Goal: Task Accomplishment & Management: Complete application form

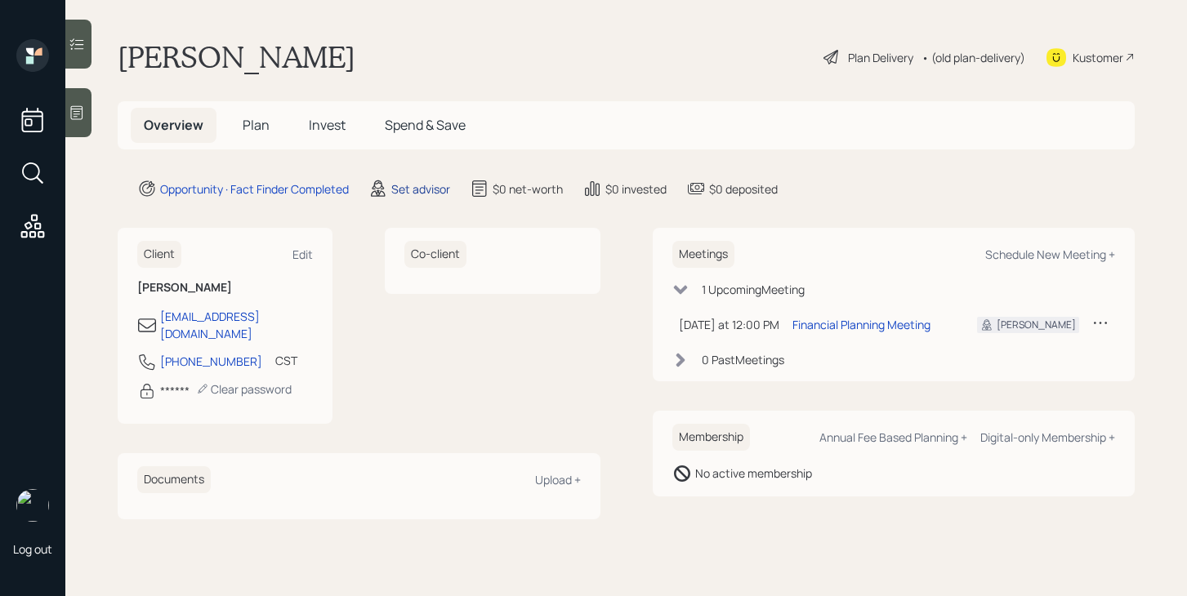
click at [425, 190] on div "Set advisor" at bounding box center [420, 188] width 59 height 17
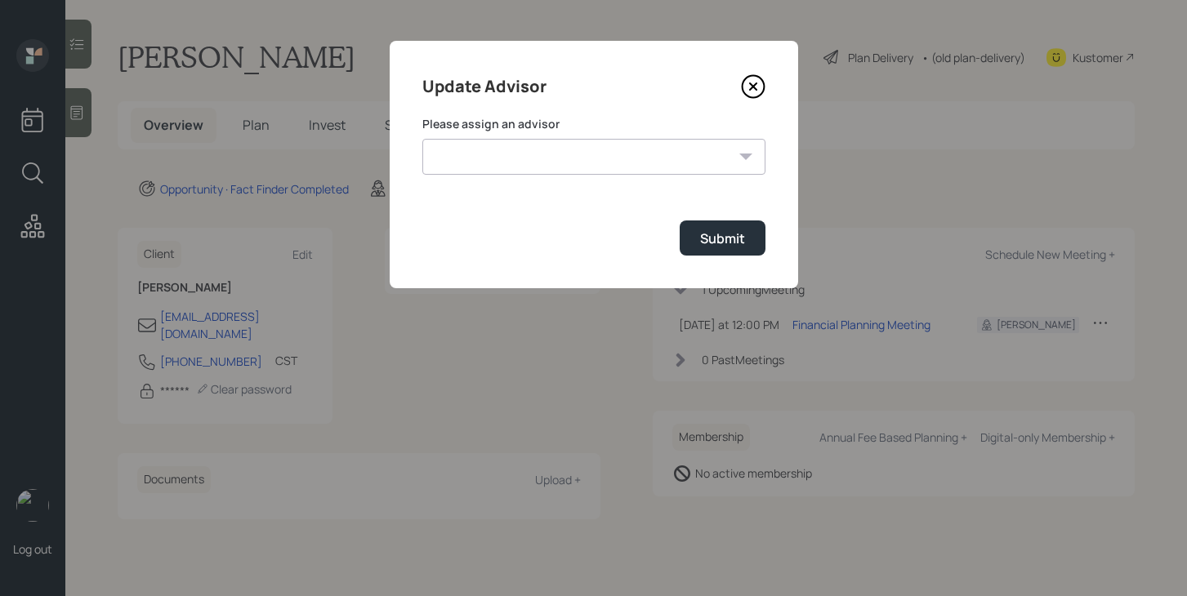
click at [498, 148] on select "[PERSON_NAME] [PERSON_NAME] [PERSON_NAME] End [PERSON_NAME] [PERSON_NAME] [PERS…" at bounding box center [593, 157] width 343 height 36
select select "bffa7908-1b2a-4c79-9bb6-f0ec9aed22d3"
click at [422, 139] on select "[PERSON_NAME] [PERSON_NAME] [PERSON_NAME] End [PERSON_NAME] [PERSON_NAME] [PERS…" at bounding box center [593, 157] width 343 height 36
click at [768, 228] on div "Update Advisor Please assign an advisor [PERSON_NAME] [PERSON_NAME] [PERSON_NAM…" at bounding box center [594, 164] width 408 height 247
click at [731, 238] on div "Submit" at bounding box center [722, 238] width 45 height 18
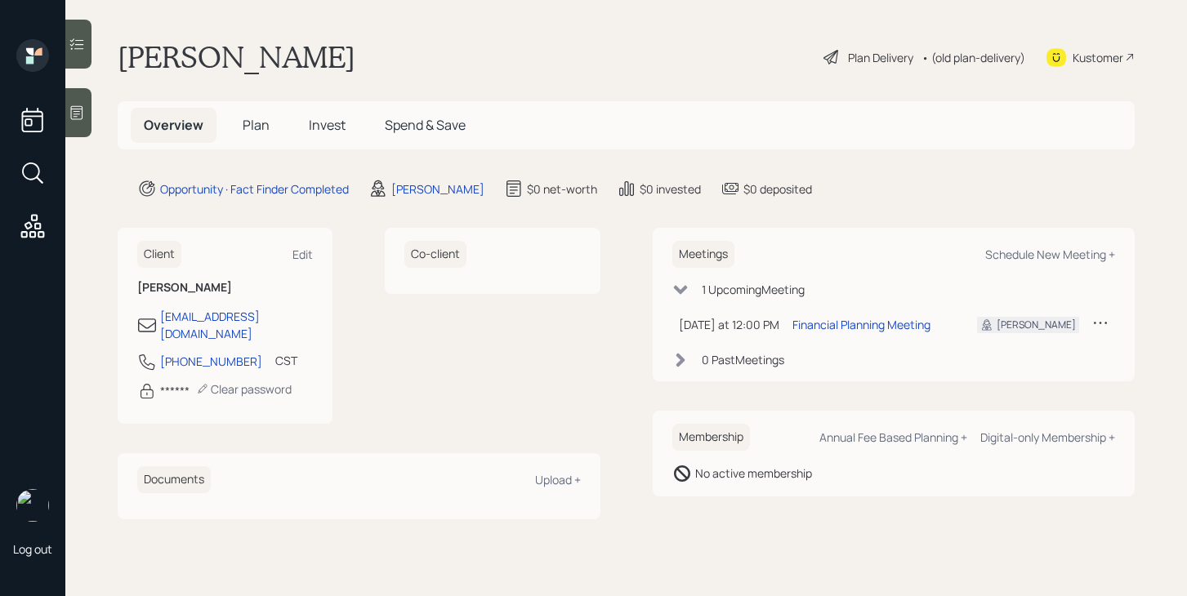
click at [83, 114] on icon at bounding box center [77, 113] width 16 height 16
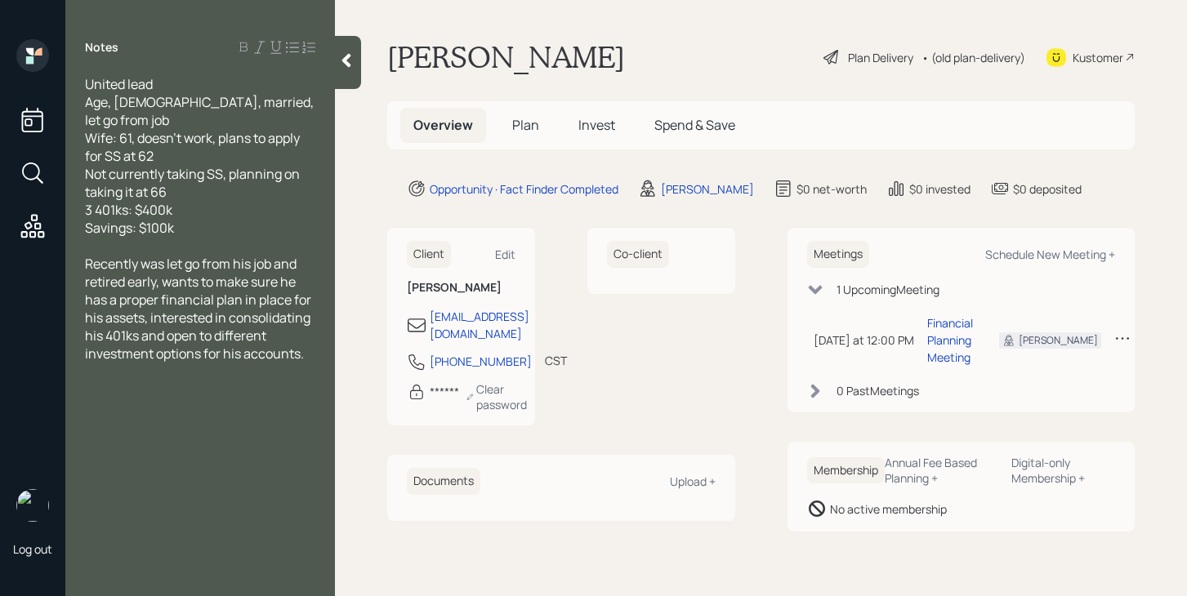
click at [532, 127] on span "Plan" at bounding box center [525, 125] width 27 height 18
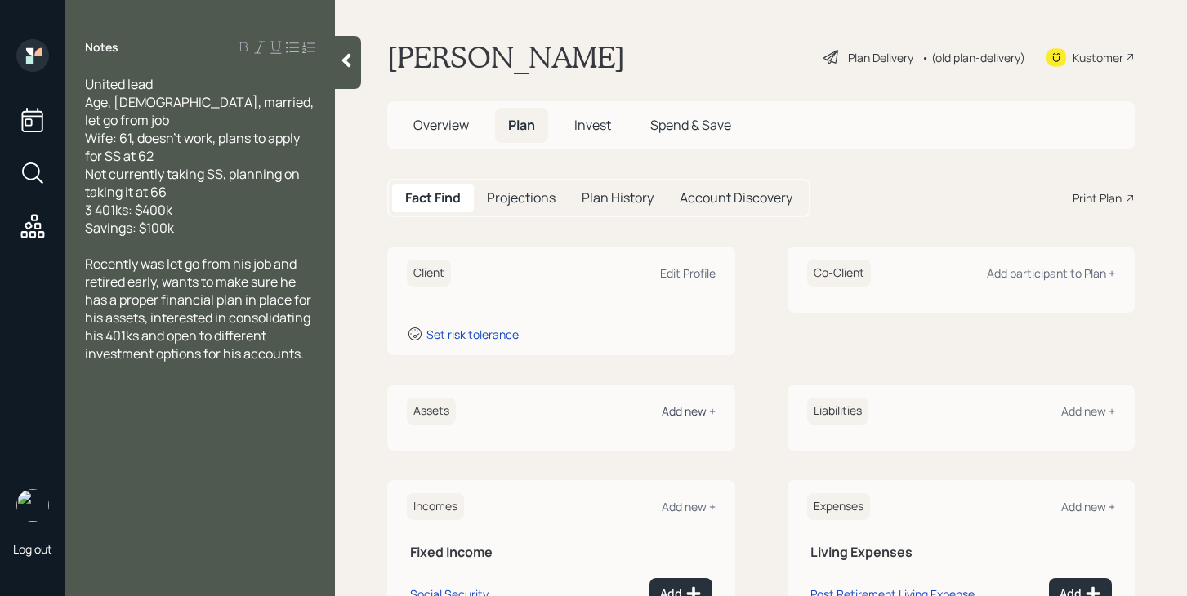
click at [679, 413] on div "Add new +" at bounding box center [688, 411] width 54 height 16
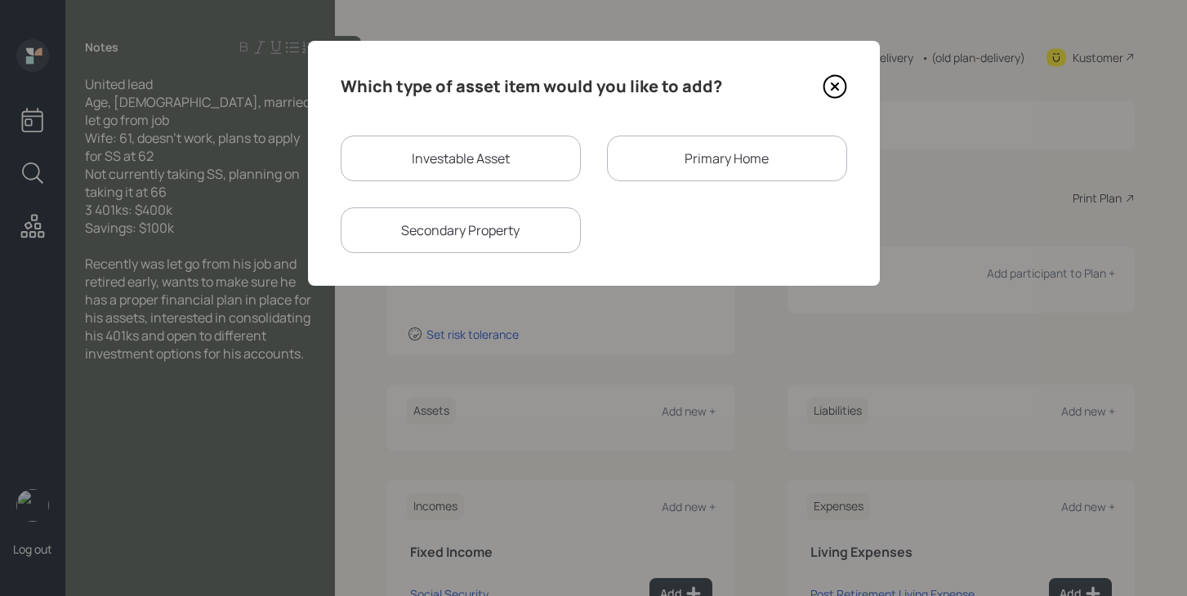
click at [512, 162] on div "Investable Asset" at bounding box center [461, 159] width 240 height 46
select select "taxable"
select select "balanced"
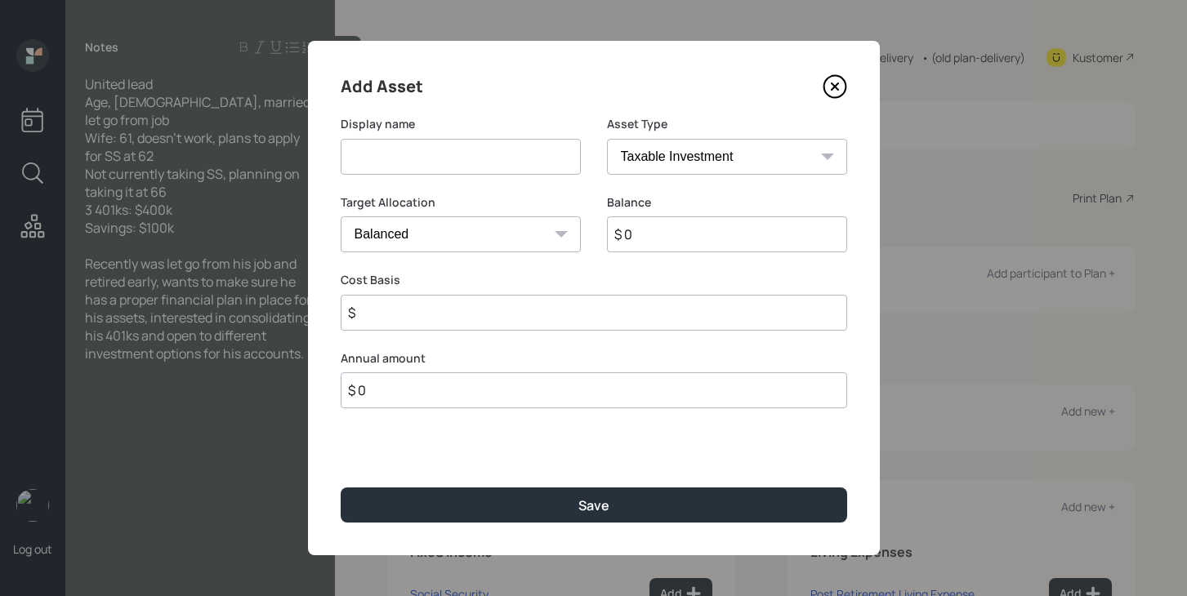
click at [496, 162] on input at bounding box center [461, 157] width 240 height 36
drag, startPoint x: 494, startPoint y: 158, endPoint x: 317, endPoint y: 152, distance: 177.3
click at [317, 152] on div "Add Asset Display name Former 401k Asset Type SEP [PERSON_NAME] IRA 401(k) [PER…" at bounding box center [594, 298] width 572 height 514
click at [445, 162] on input "Former 401k" at bounding box center [461, 157] width 240 height 36
type input "Former 401k 1"
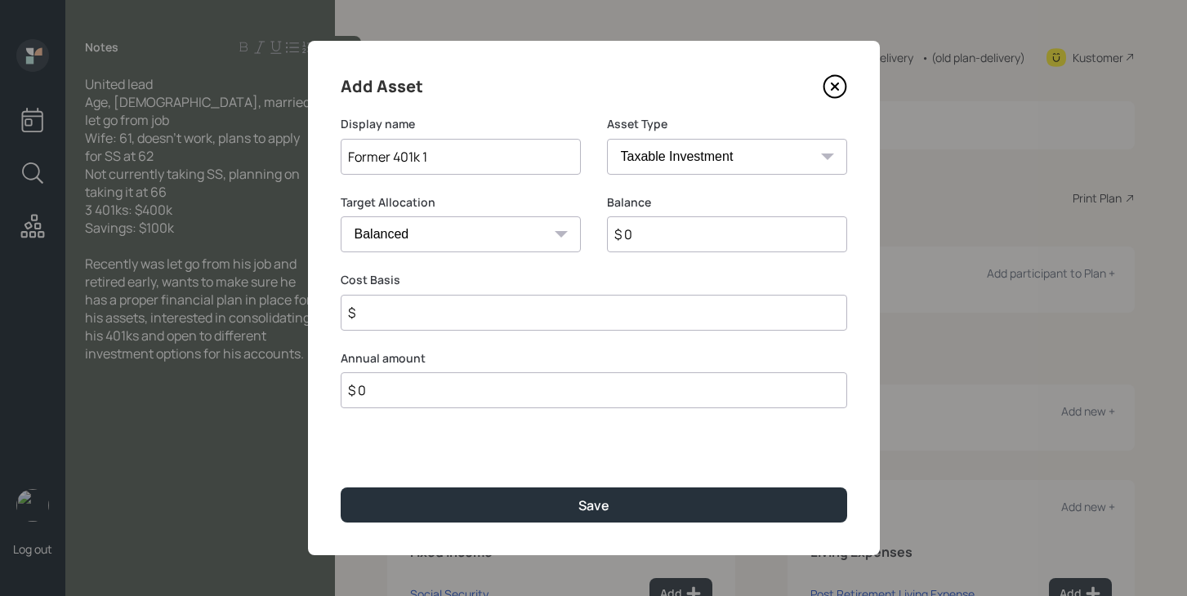
click at [682, 239] on input "$ 0" at bounding box center [727, 234] width 240 height 36
type input "$ 400,000"
click at [641, 306] on input "$" at bounding box center [594, 313] width 506 height 36
click at [681, 157] on select "SEP [PERSON_NAME] IRA 401(k) [PERSON_NAME] 401(k) 403(b) [PERSON_NAME] 403(b) 4…" at bounding box center [727, 157] width 240 height 36
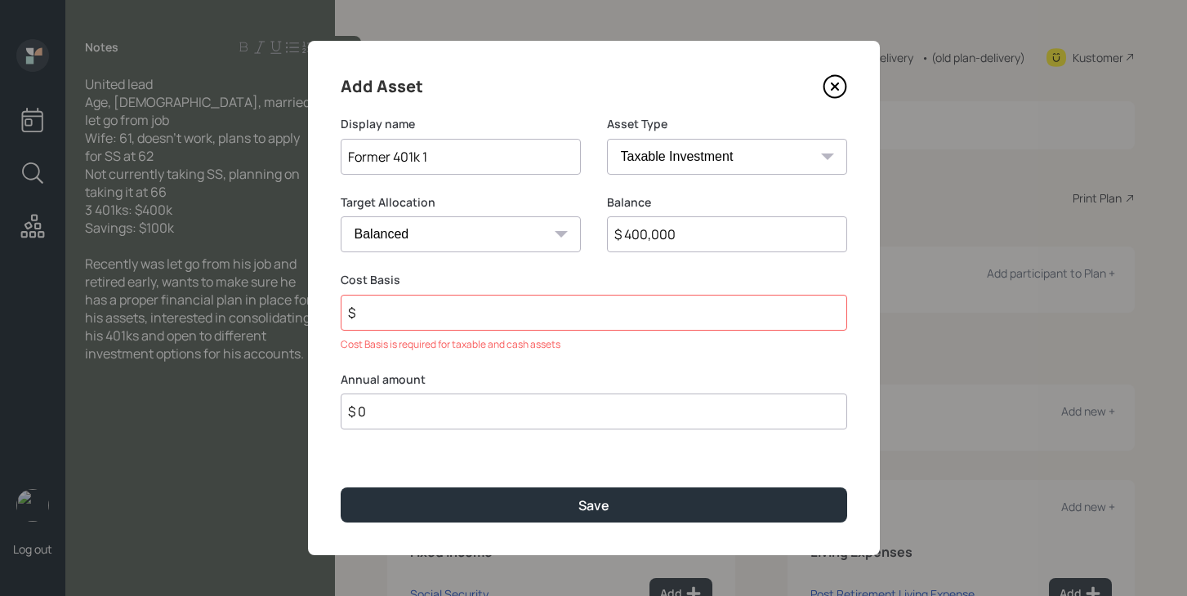
select select "company_sponsored"
click at [607, 139] on select "SEP [PERSON_NAME] IRA 401(k) [PERSON_NAME] 401(k) 403(b) [PERSON_NAME] 403(b) 4…" at bounding box center [727, 157] width 240 height 36
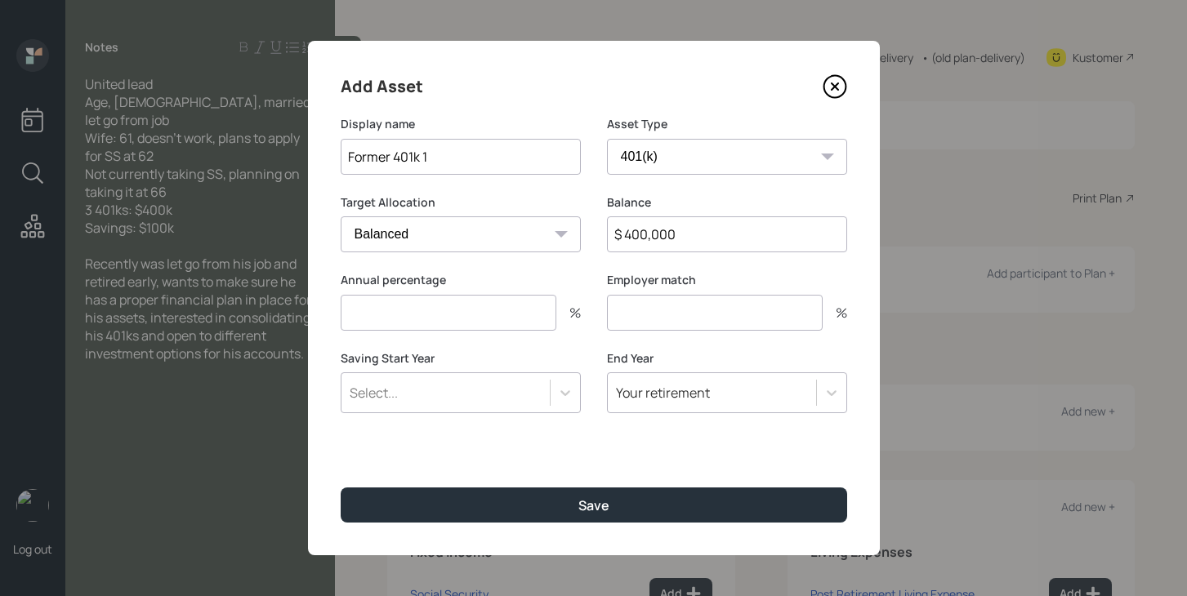
click at [491, 320] on input "number" at bounding box center [449, 313] width 216 height 36
type input "0"
click at [614, 321] on input "number" at bounding box center [715, 313] width 216 height 36
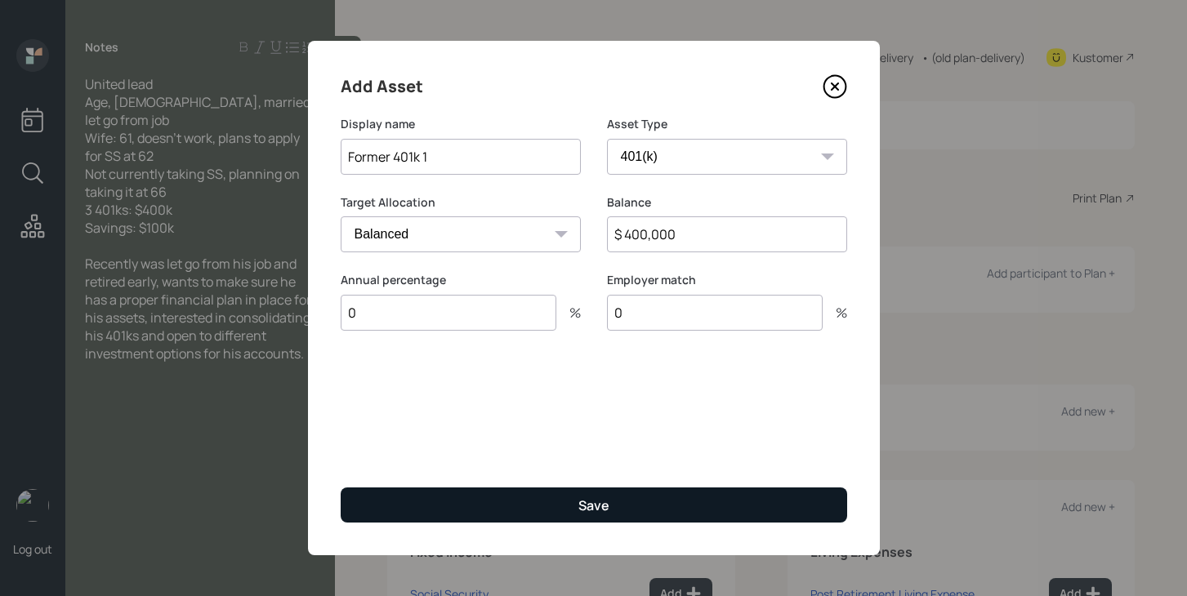
type input "0"
click at [554, 512] on button "Save" at bounding box center [594, 505] width 506 height 35
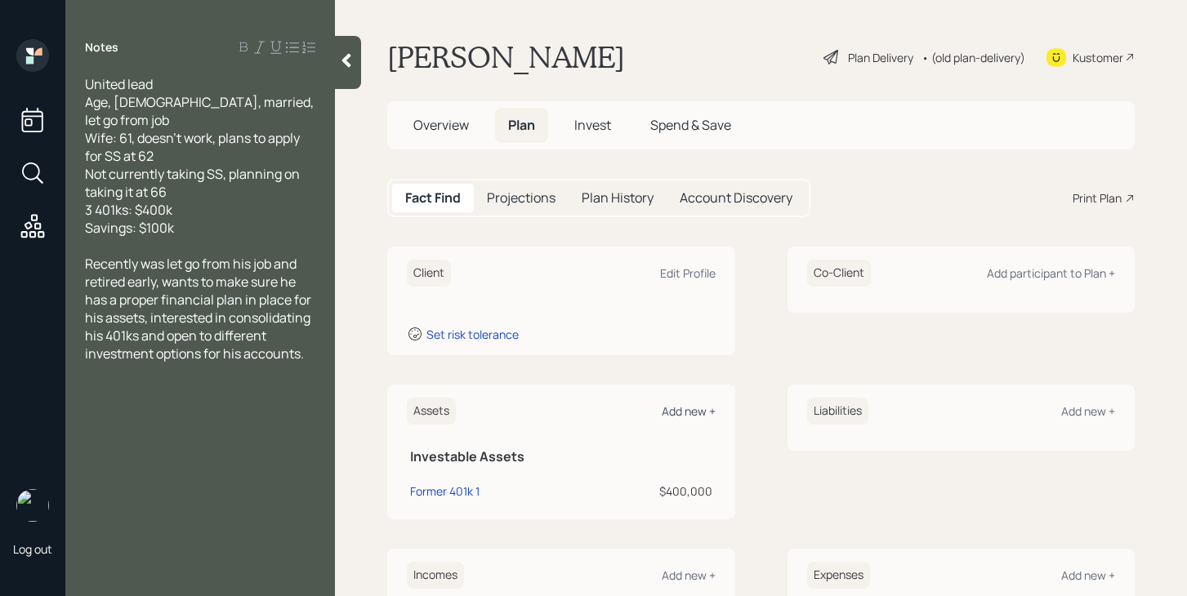
click at [688, 410] on div "Add new +" at bounding box center [688, 411] width 54 height 16
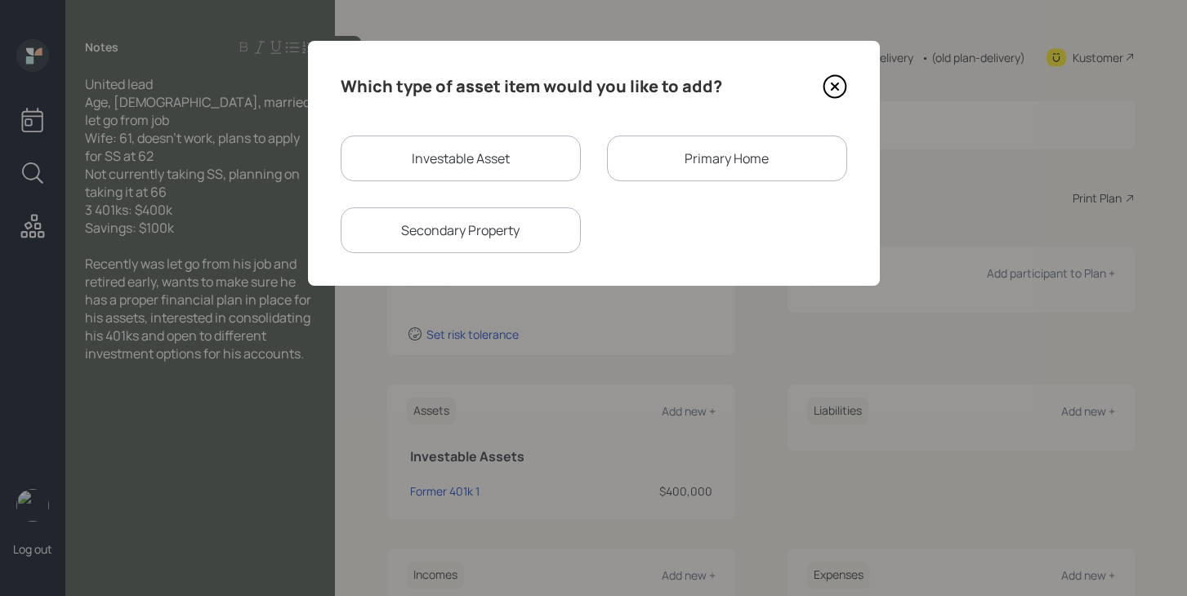
click at [470, 161] on div "Investable Asset" at bounding box center [461, 159] width 240 height 46
select select "taxable"
select select "balanced"
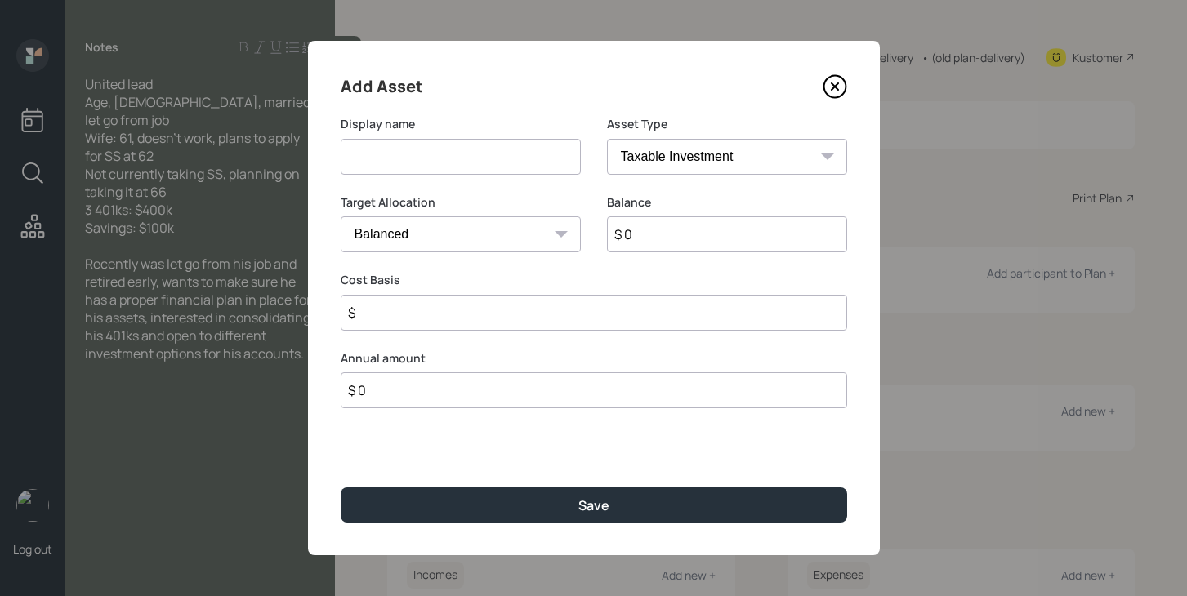
click at [470, 161] on input at bounding box center [461, 157] width 240 height 36
paste input "Former 401k"
type input "Former 401k 2"
click at [683, 154] on select "SEP [PERSON_NAME] IRA 401(k) [PERSON_NAME] 401(k) 403(b) [PERSON_NAME] 403(b) 4…" at bounding box center [727, 157] width 240 height 36
select select "company_sponsored"
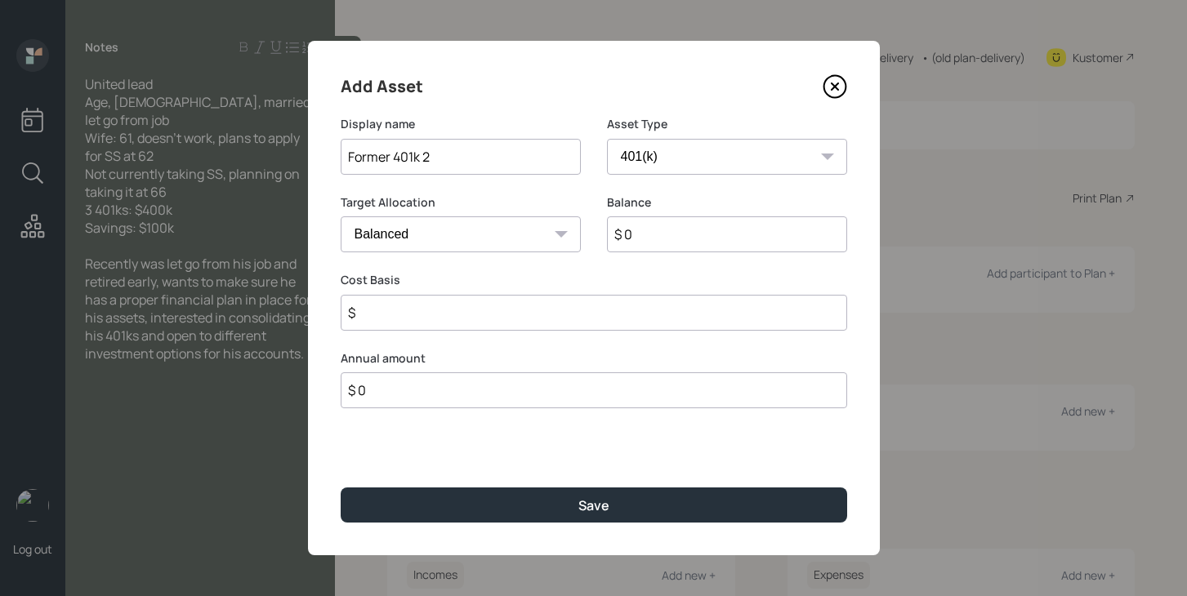
click at [607, 139] on select "SEP [PERSON_NAME] IRA 401(k) [PERSON_NAME] 401(k) 403(b) [PERSON_NAME] 403(b) 4…" at bounding box center [727, 157] width 240 height 36
click at [470, 308] on input "number" at bounding box center [449, 313] width 216 height 36
type input "0"
click at [621, 320] on input "number" at bounding box center [715, 313] width 216 height 36
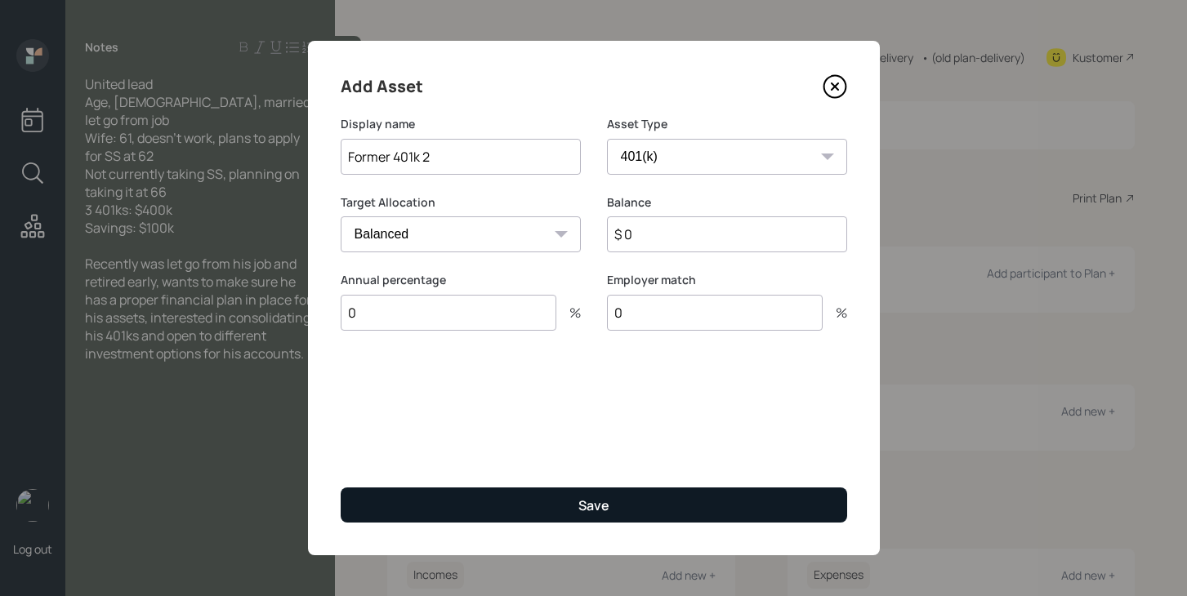
type input "0"
click at [573, 502] on button "Save" at bounding box center [594, 505] width 506 height 35
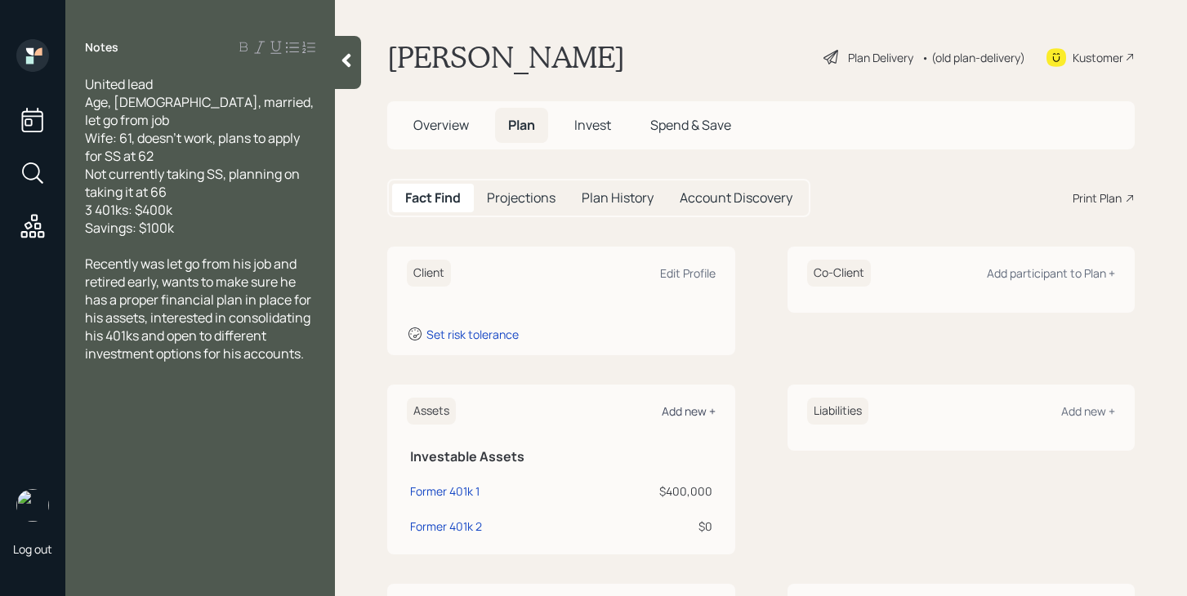
click at [685, 408] on div "Add new +" at bounding box center [688, 411] width 54 height 16
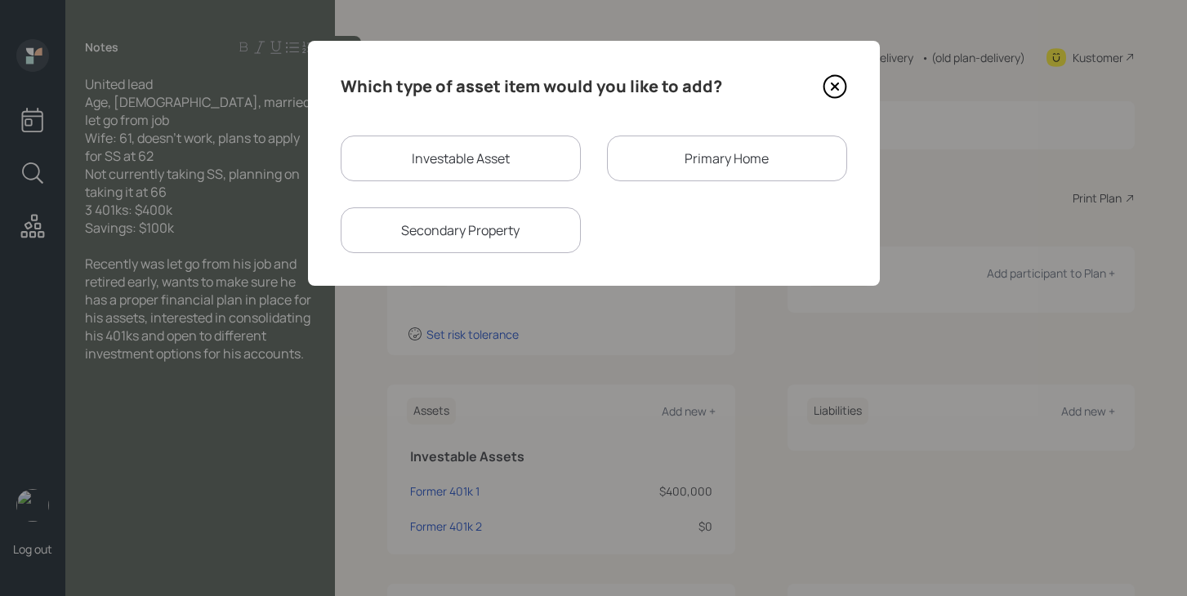
click at [492, 166] on div "Investable Asset" at bounding box center [461, 159] width 240 height 46
select select "taxable"
select select "balanced"
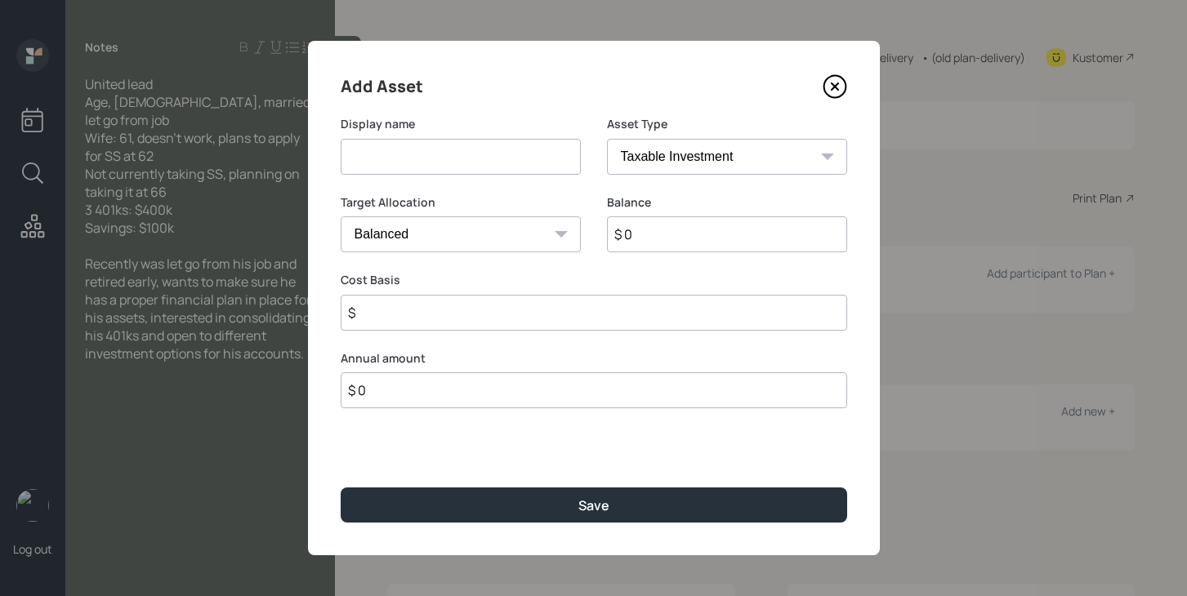
click at [492, 166] on input at bounding box center [461, 157] width 240 height 36
paste input "Former 401k"
type input "Former 401k 3"
click at [706, 163] on select "SEP [PERSON_NAME] IRA 401(k) [PERSON_NAME] 401(k) 403(b) [PERSON_NAME] 403(b) 4…" at bounding box center [727, 157] width 240 height 36
select select "company_sponsored"
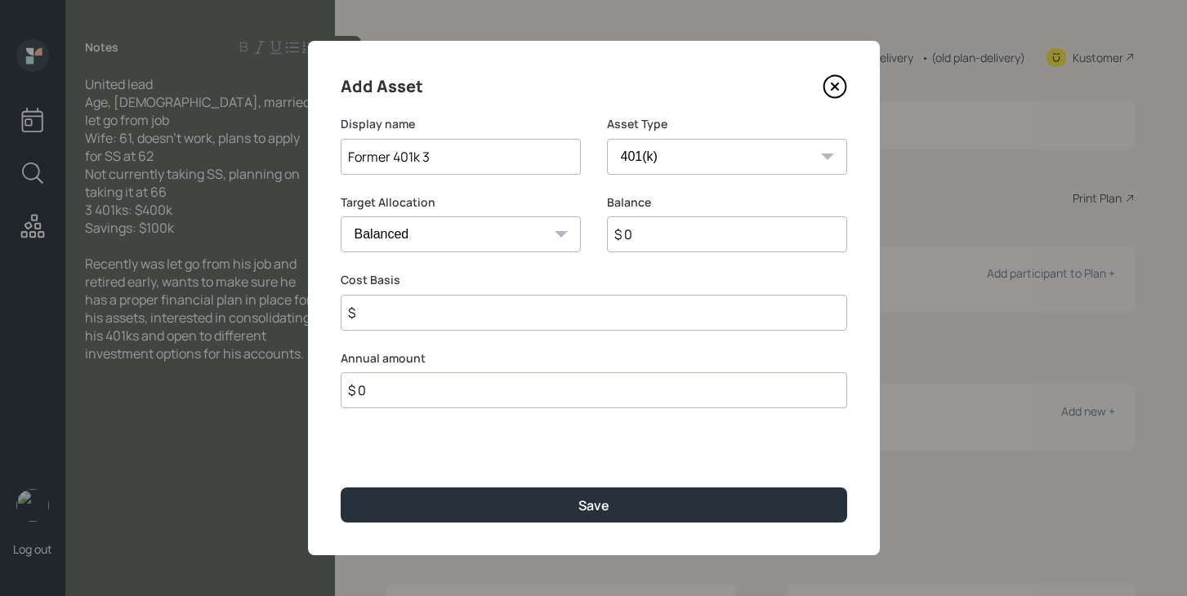
click at [607, 139] on select "SEP [PERSON_NAME] IRA 401(k) [PERSON_NAME] 401(k) 403(b) [PERSON_NAME] 403(b) 4…" at bounding box center [727, 157] width 240 height 36
click at [461, 314] on input "number" at bounding box center [449, 313] width 216 height 36
type input "0"
click at [634, 318] on input "number" at bounding box center [715, 313] width 216 height 36
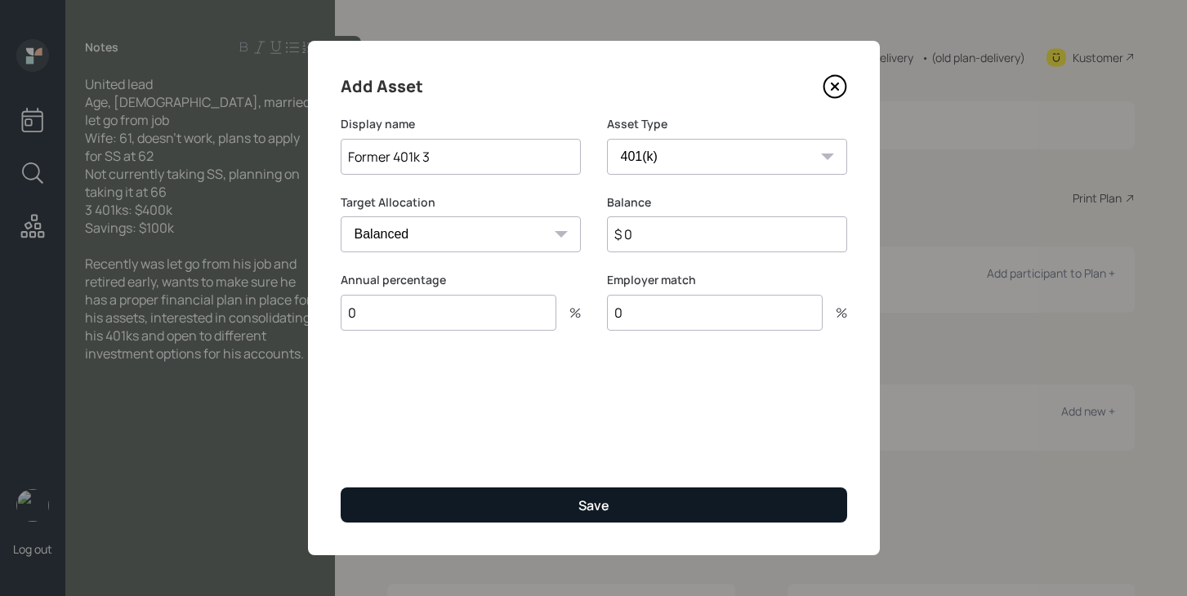
type input "0"
click at [558, 508] on button "Save" at bounding box center [594, 505] width 506 height 35
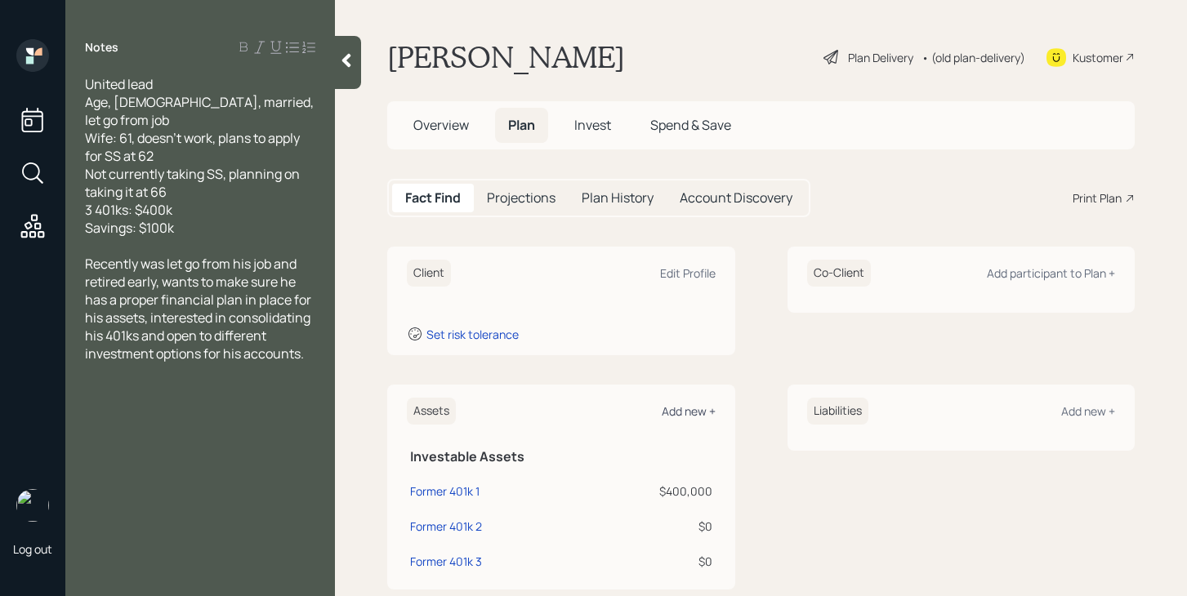
click at [679, 411] on div "Add new +" at bounding box center [688, 411] width 54 height 16
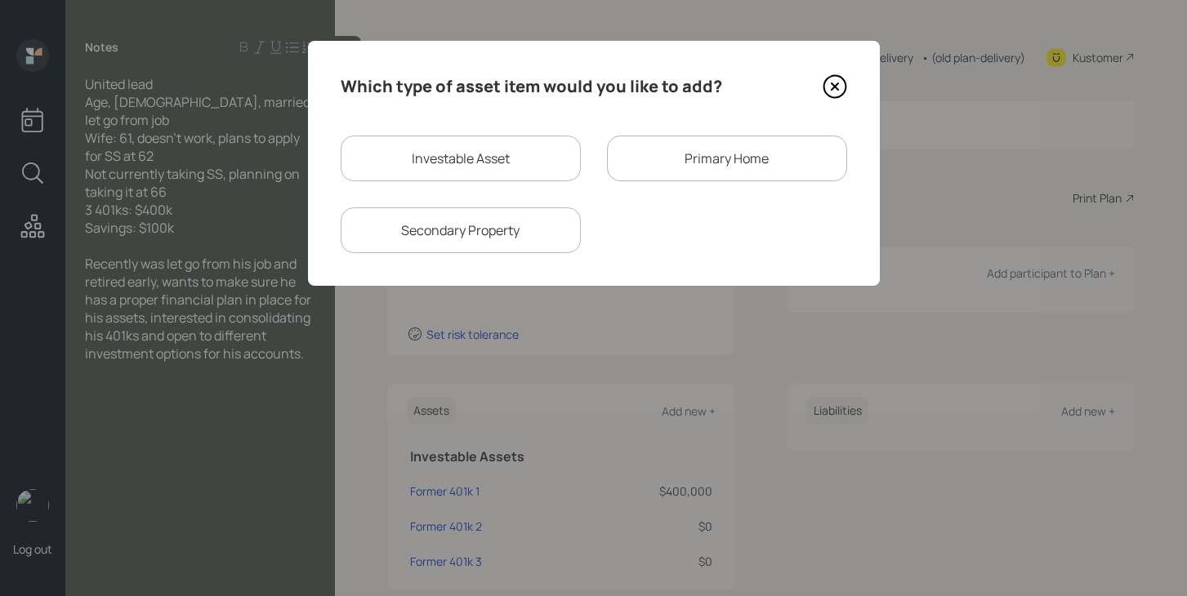
click at [455, 161] on div "Investable Asset" at bounding box center [461, 159] width 240 height 46
select select "taxable"
select select "balanced"
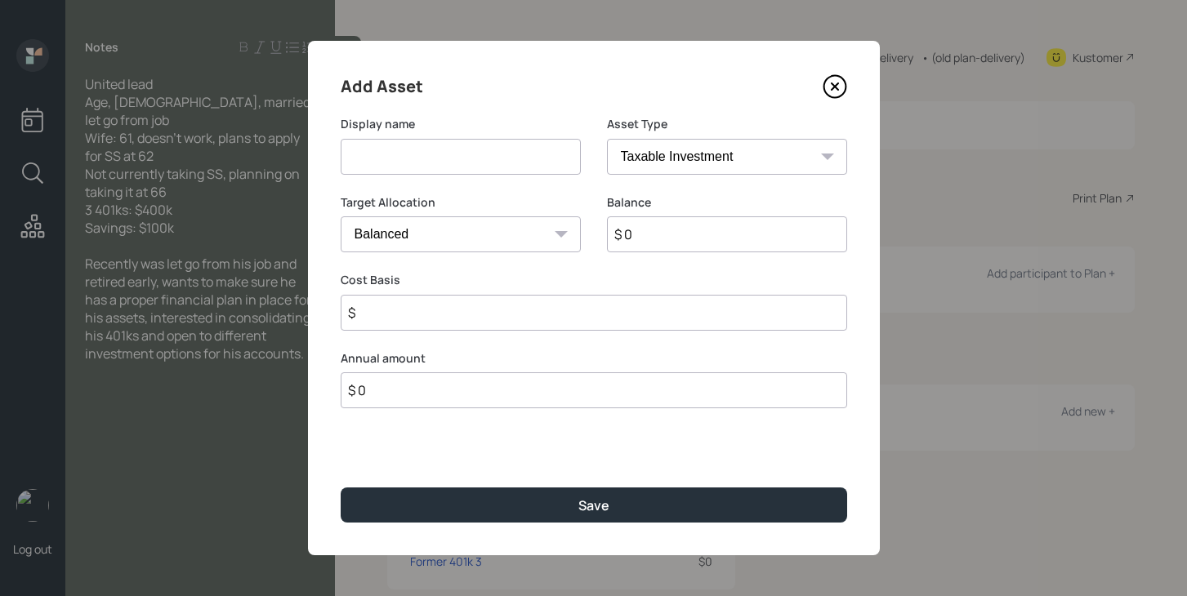
click at [455, 161] on input at bounding box center [461, 157] width 240 height 36
type input "Savings"
click at [717, 159] on select "SEP [PERSON_NAME] IRA 401(k) [PERSON_NAME] 401(k) 403(b) [PERSON_NAME] 403(b) 4…" at bounding box center [727, 157] width 240 height 36
select select "cash"
click at [607, 139] on select "SEP [PERSON_NAME] IRA 401(k) [PERSON_NAME] 401(k) 403(b) [PERSON_NAME] 403(b) 4…" at bounding box center [727, 157] width 240 height 36
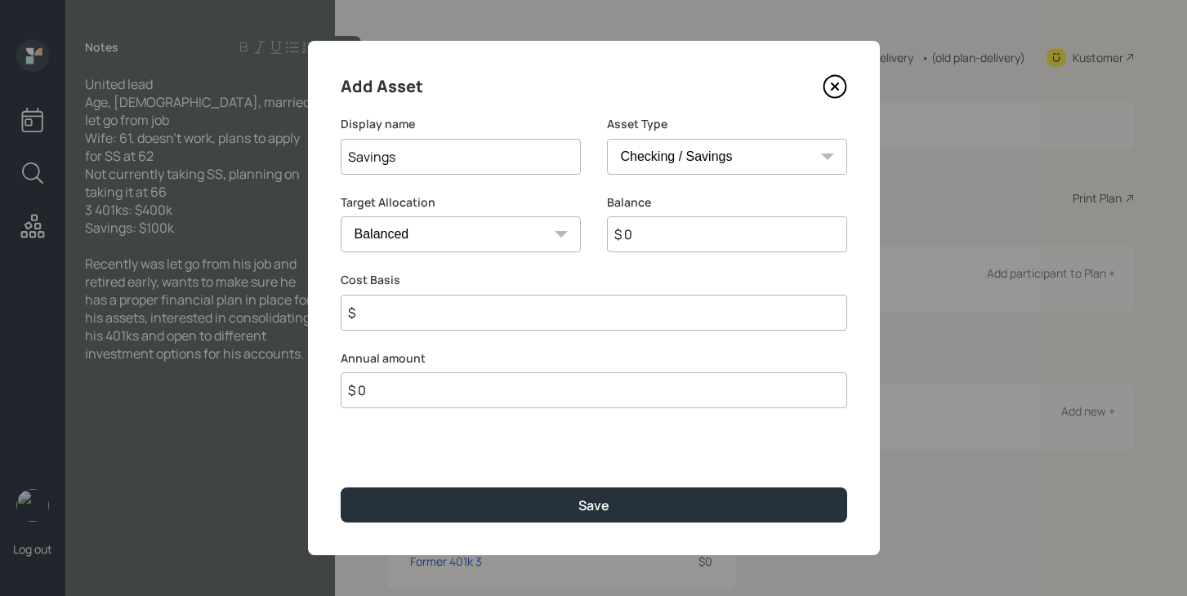
type input "$"
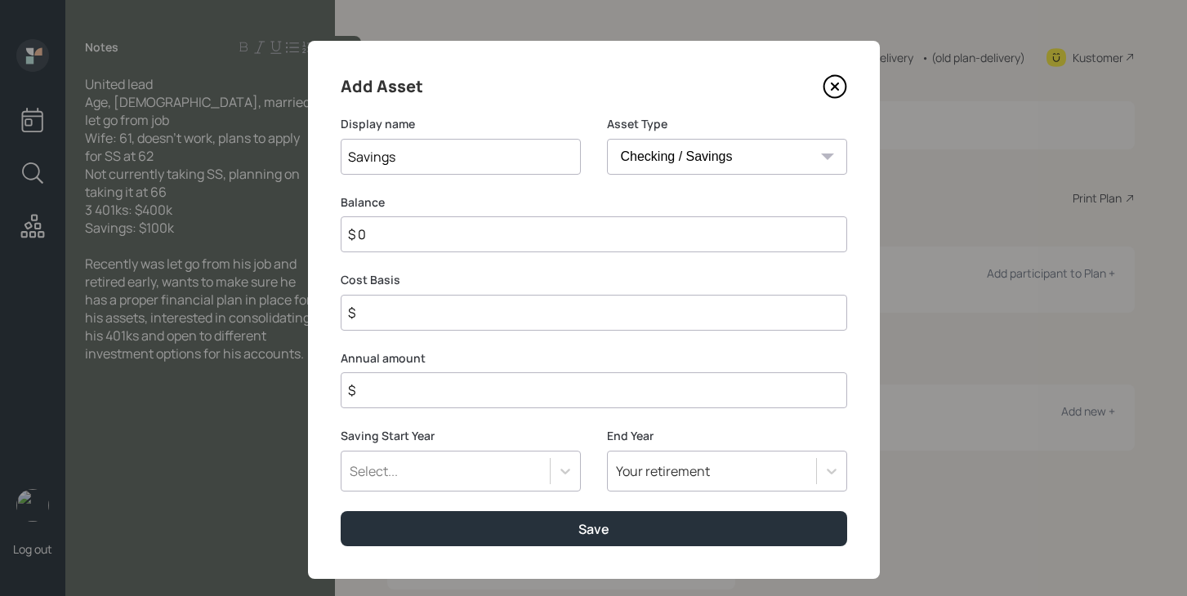
click at [574, 238] on input "$ 0" at bounding box center [594, 234] width 506 height 36
type input "$"
type input "$ 1"
type input "$ 10"
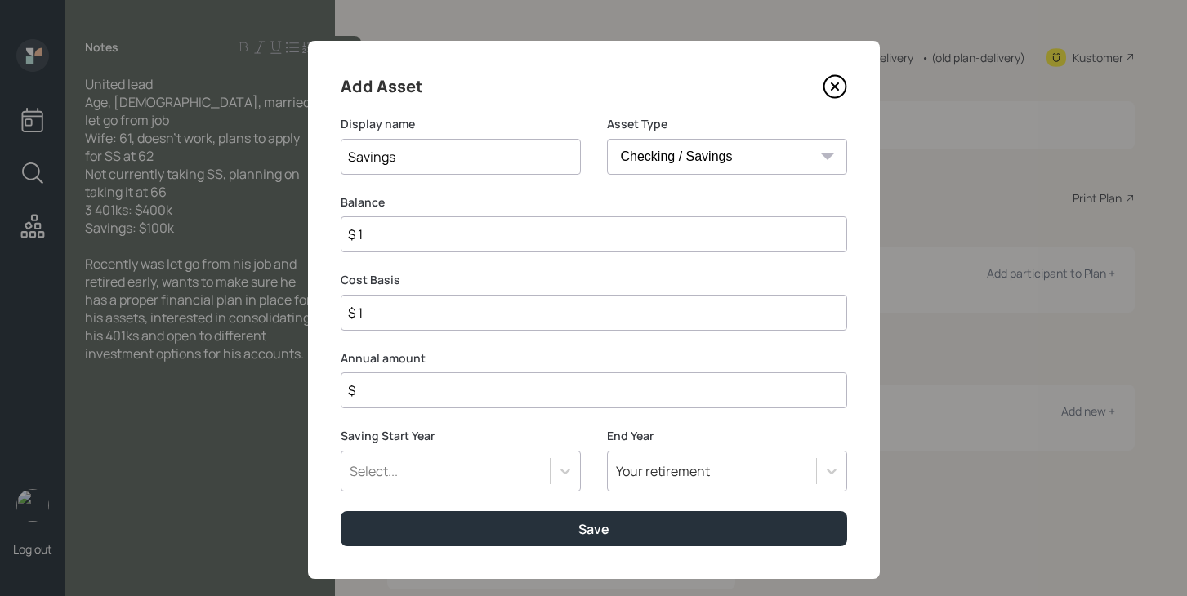
type input "$ 10"
type input "$ 100"
type input "$ 1,000"
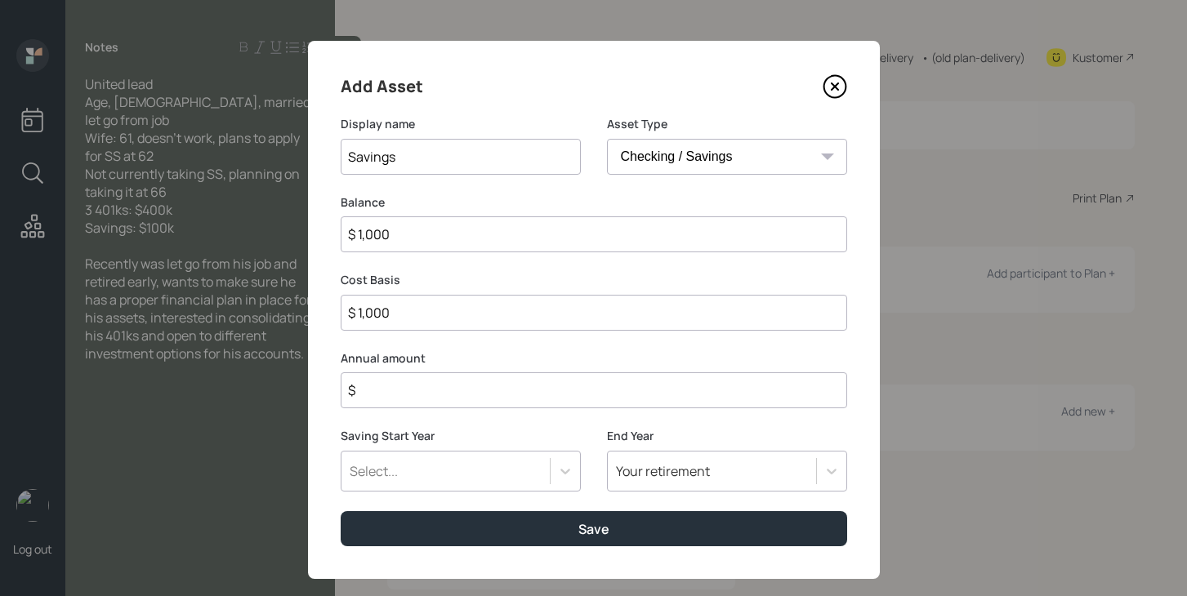
type input "$ 10,000"
type input "$ 100,000"
click at [575, 392] on input "$" at bounding box center [594, 390] width 506 height 36
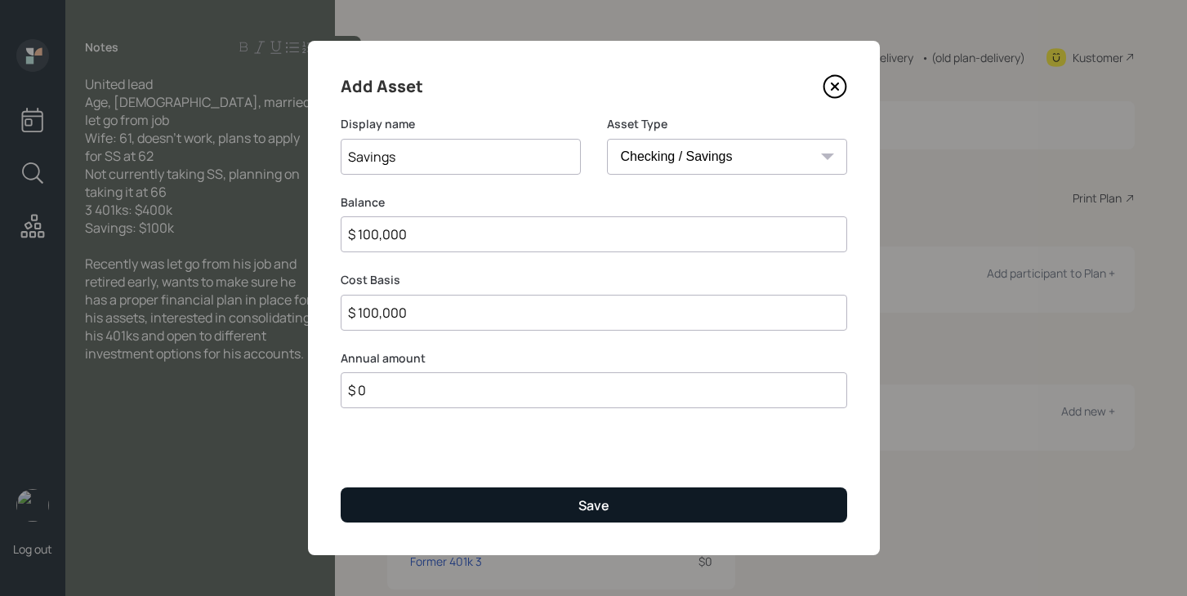
type input "$ 0"
click at [582, 506] on div "Save" at bounding box center [593, 506] width 31 height 18
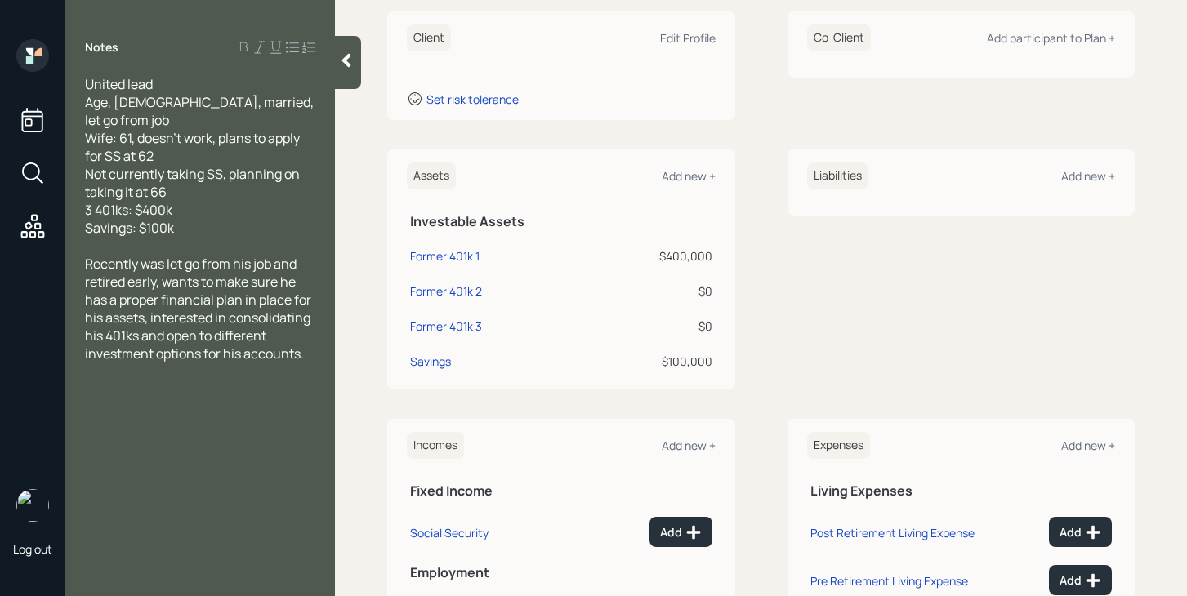
scroll to position [375, 0]
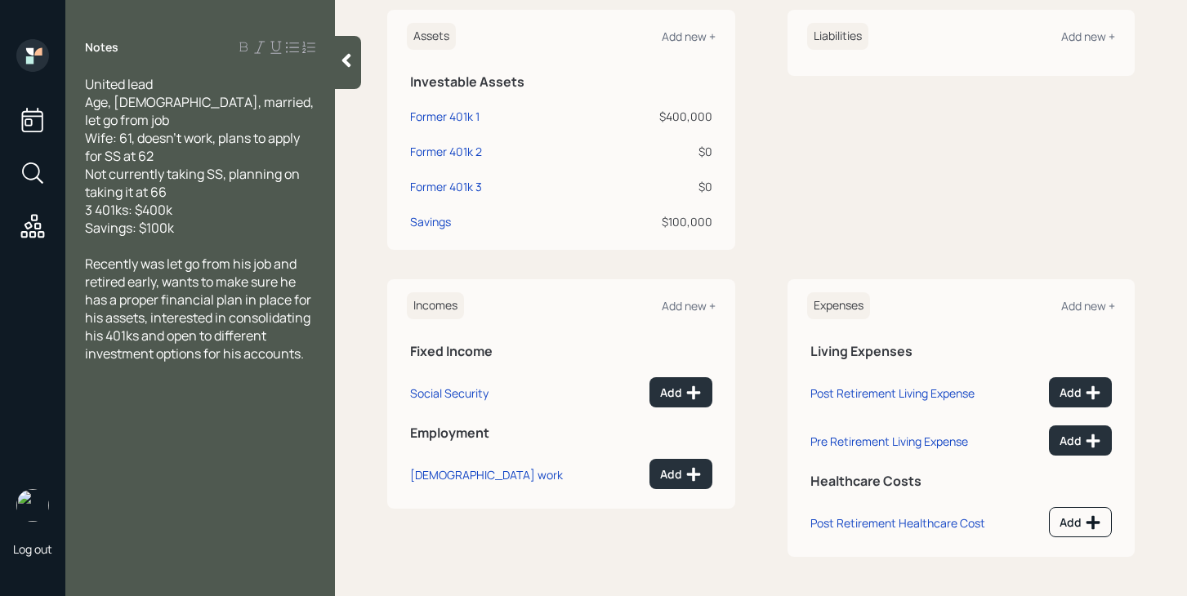
click at [353, 69] on div at bounding box center [348, 62] width 26 height 53
